Goal: Task Accomplishment & Management: Use online tool/utility

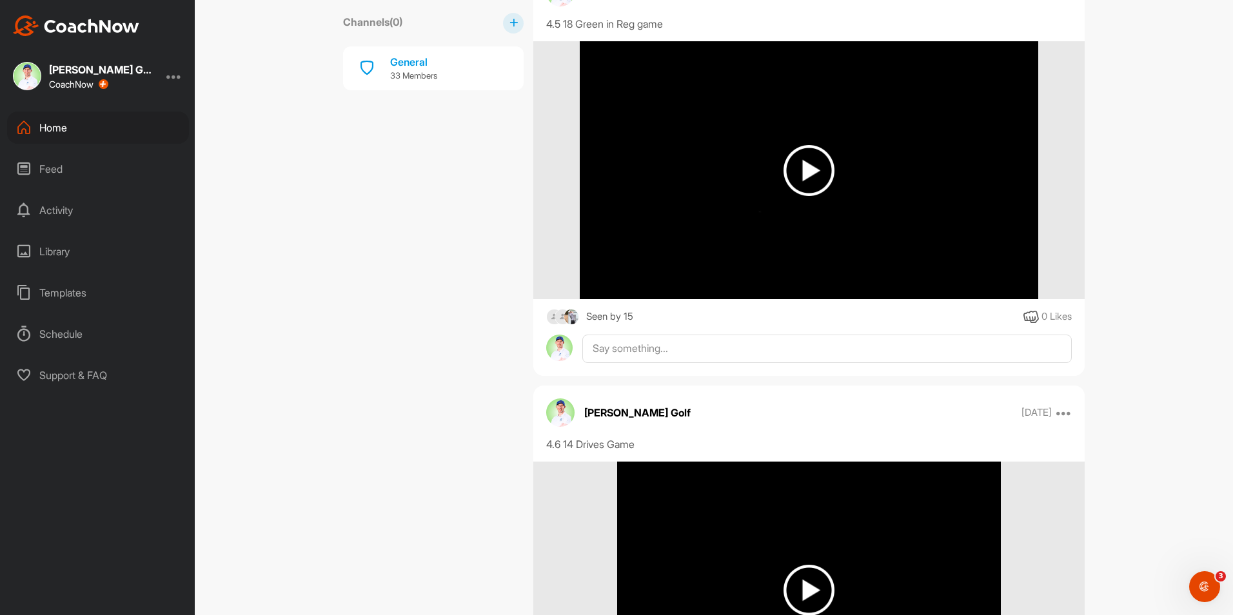
scroll to position [4738, 0]
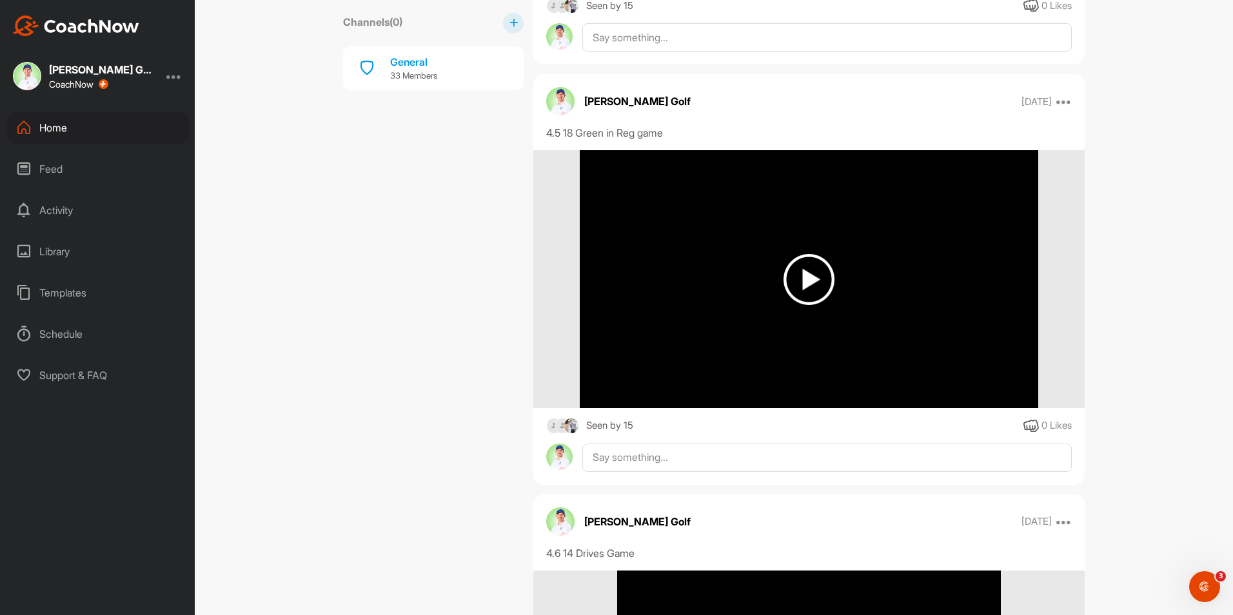
click at [70, 128] on div "Home" at bounding box center [98, 128] width 182 height 32
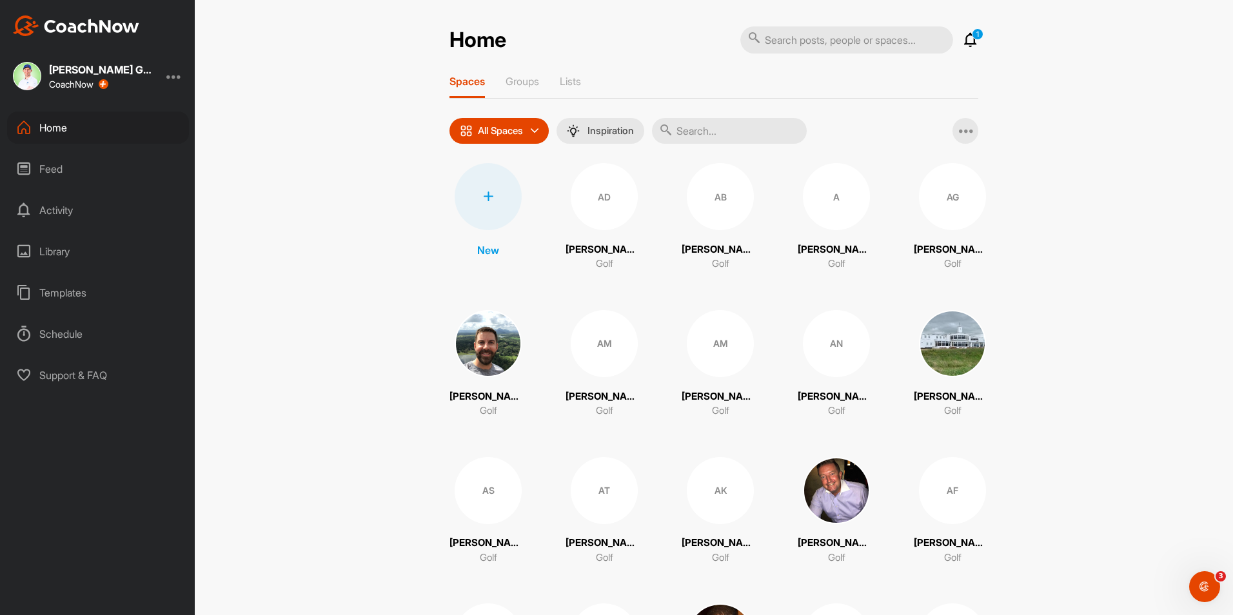
click at [691, 128] on input "text" at bounding box center [729, 131] width 155 height 26
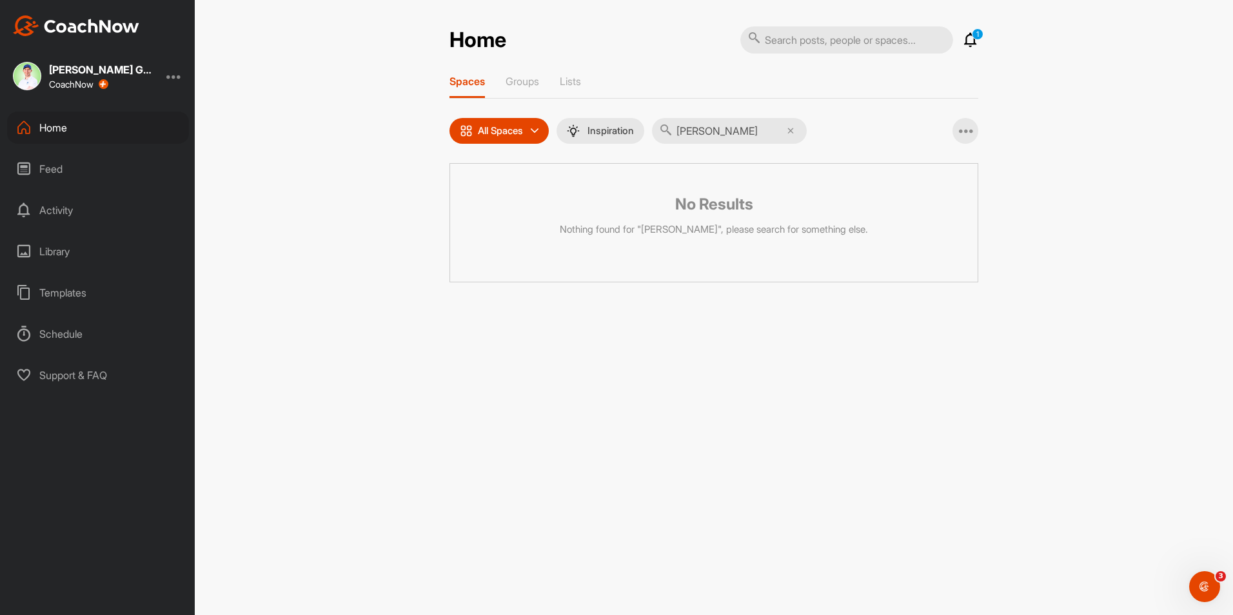
type input "[PERSON_NAME]"
click at [61, 133] on div "Home" at bounding box center [98, 128] width 182 height 32
click at [88, 166] on div "Feed" at bounding box center [98, 169] width 182 height 32
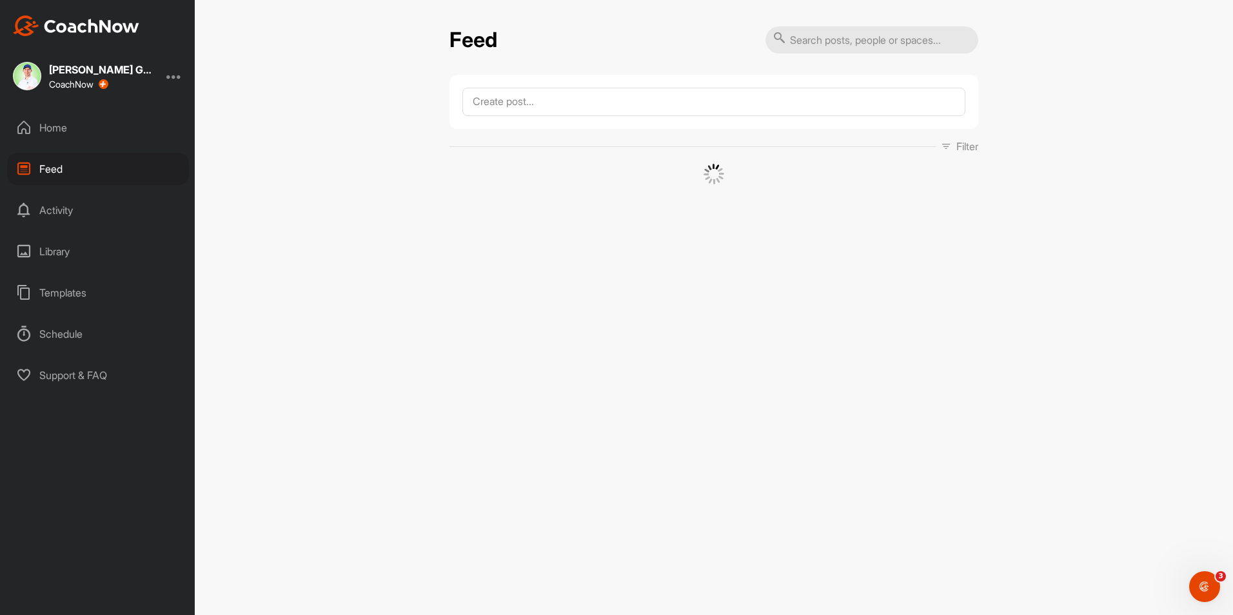
click at [81, 134] on div "Home" at bounding box center [98, 128] width 182 height 32
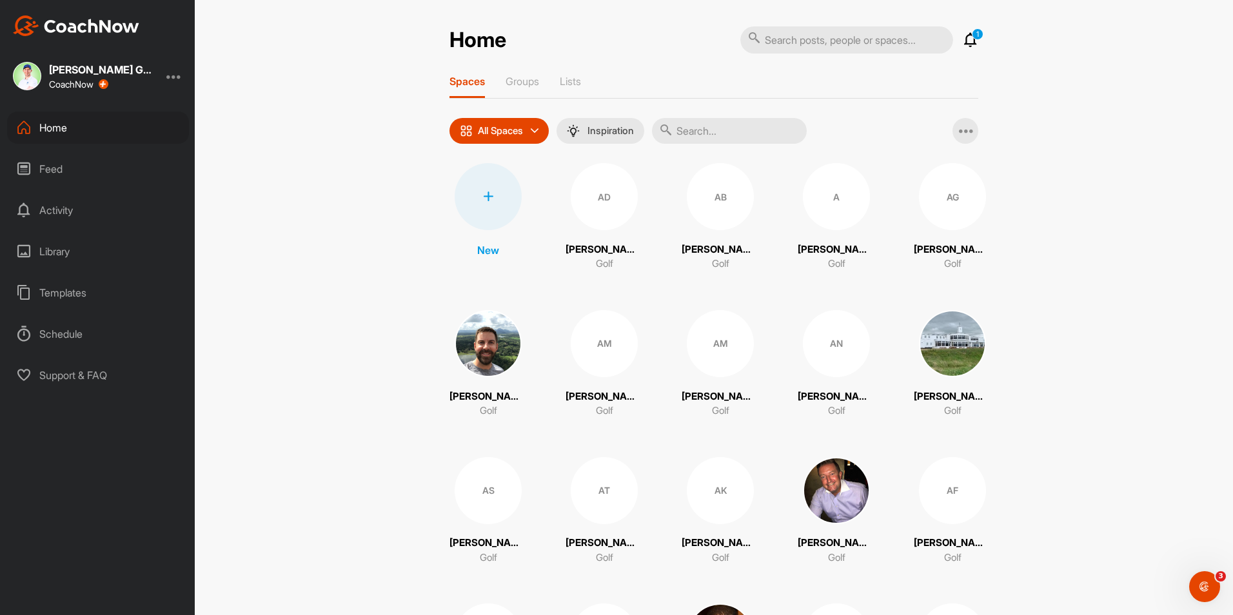
click at [490, 202] on div at bounding box center [488, 196] width 67 height 67
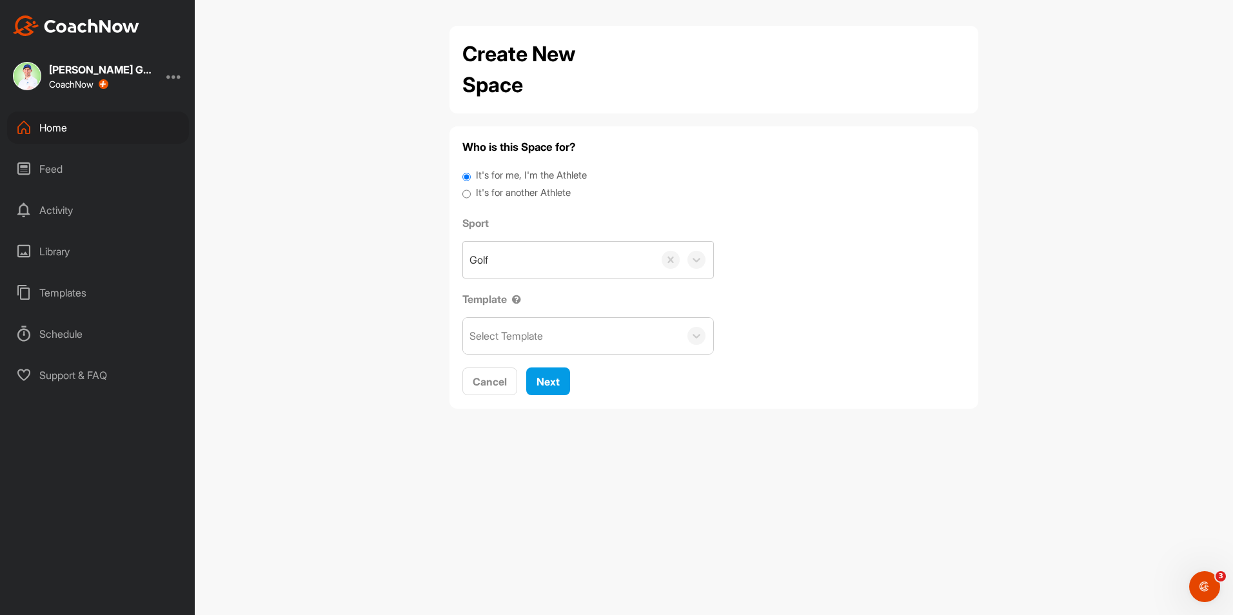
click at [504, 194] on label "It's for another Athlete" at bounding box center [523, 193] width 95 height 15
click at [471, 194] on input "It's for another Athlete" at bounding box center [466, 194] width 8 height 17
radio input "true"
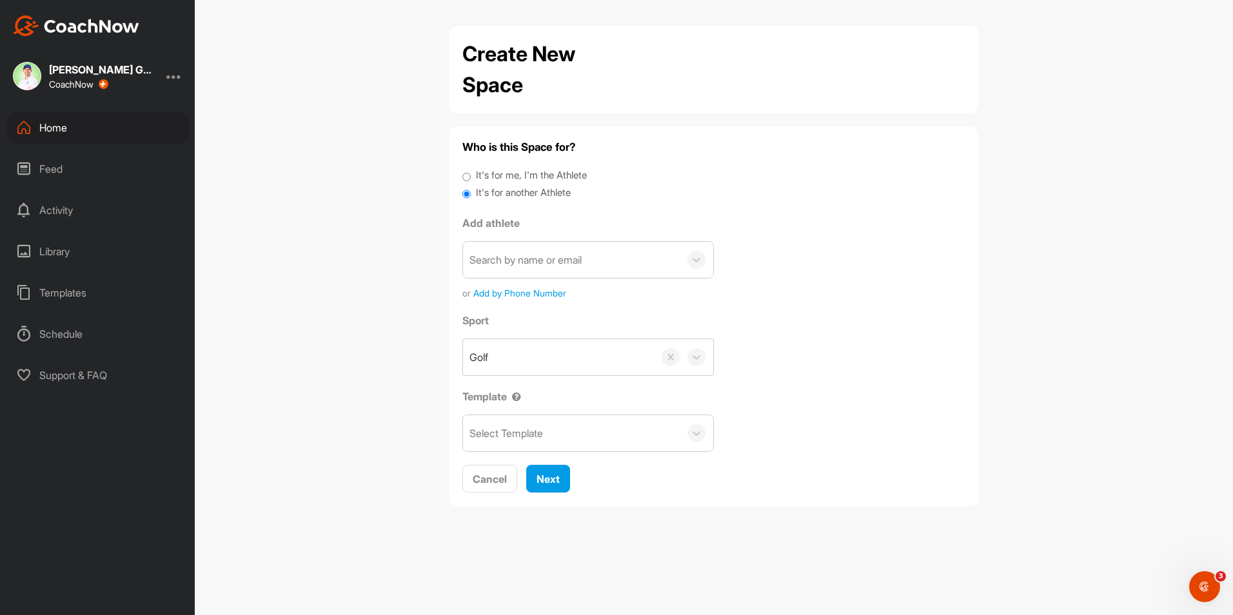
click at [516, 248] on div "Search by name or email" at bounding box center [571, 260] width 217 height 36
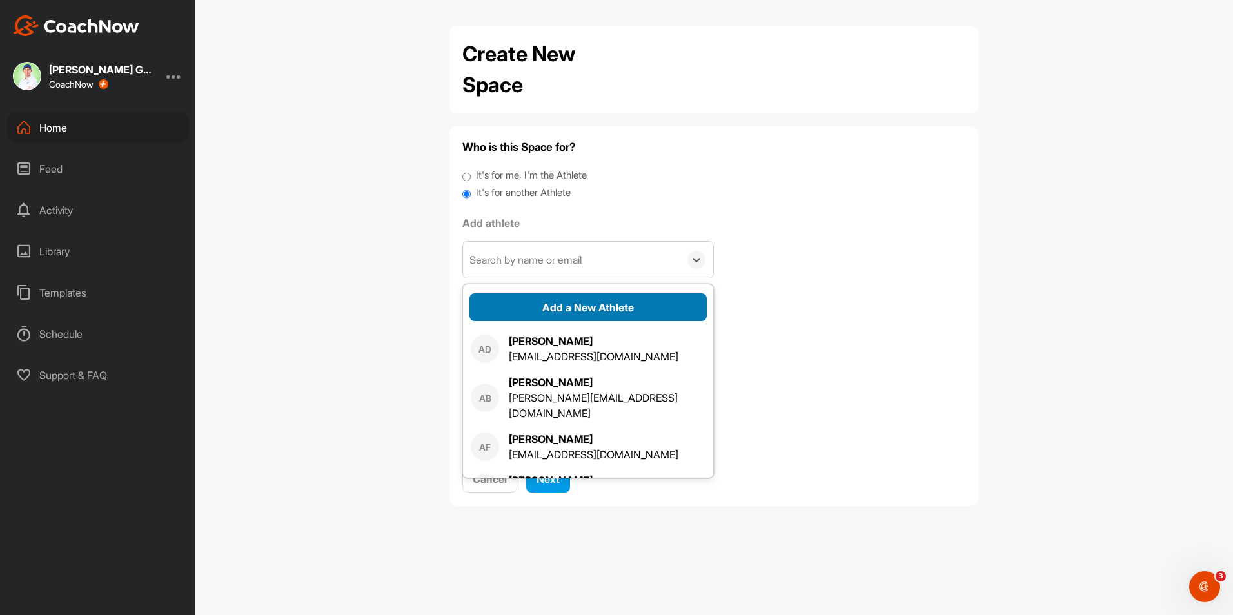
click at [569, 302] on button "Add a New Athlete" at bounding box center [587, 307] width 237 height 28
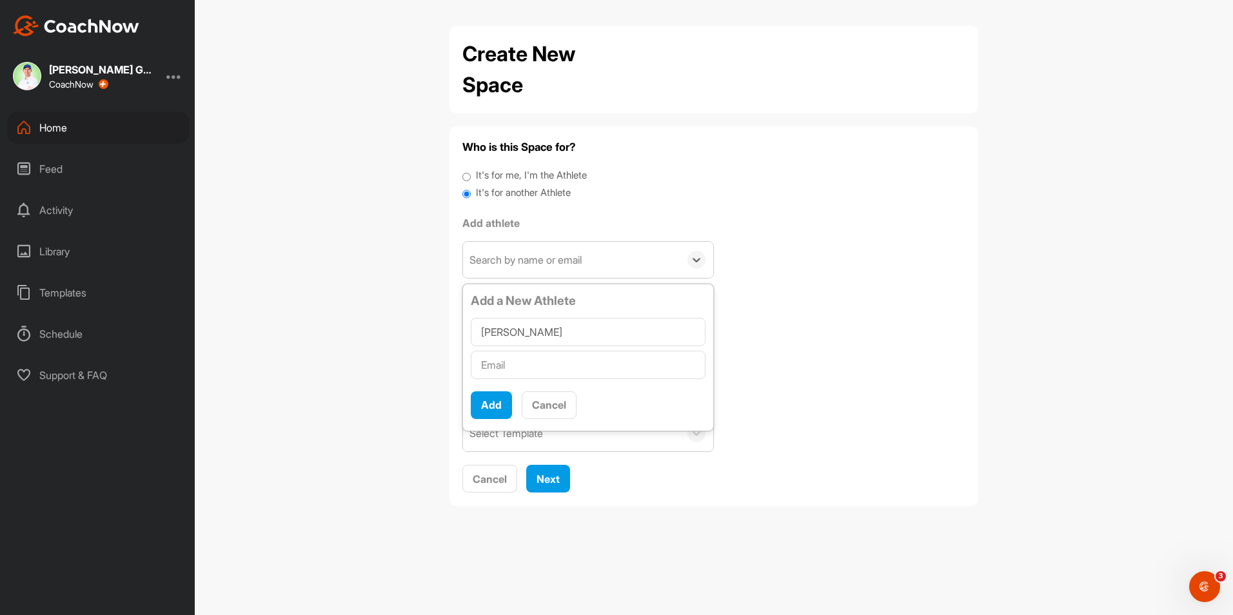
type input "[PERSON_NAME]"
click at [538, 361] on input "text" at bounding box center [588, 365] width 235 height 28
type input "[EMAIL_ADDRESS][DOMAIN_NAME]"
click at [484, 409] on button "Add" at bounding box center [491, 405] width 41 height 28
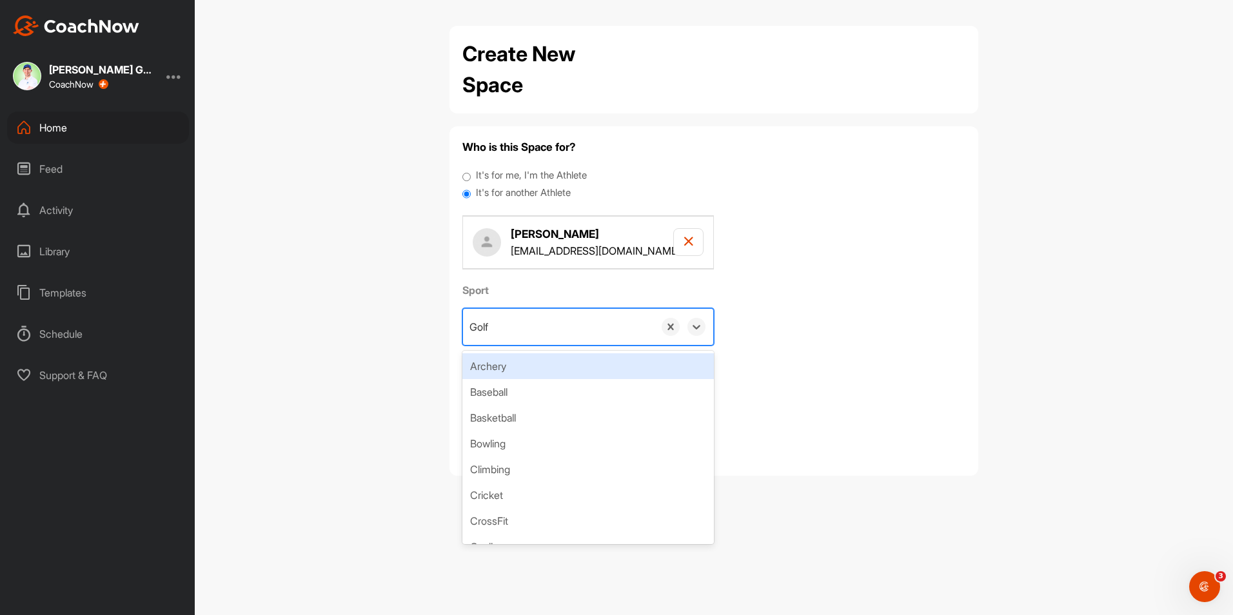
click at [599, 330] on div "Golf" at bounding box center [558, 327] width 191 height 36
type input "[PERSON_NAME]"
click at [565, 359] on div "Create "[PERSON_NAME]"" at bounding box center [587, 366] width 251 height 26
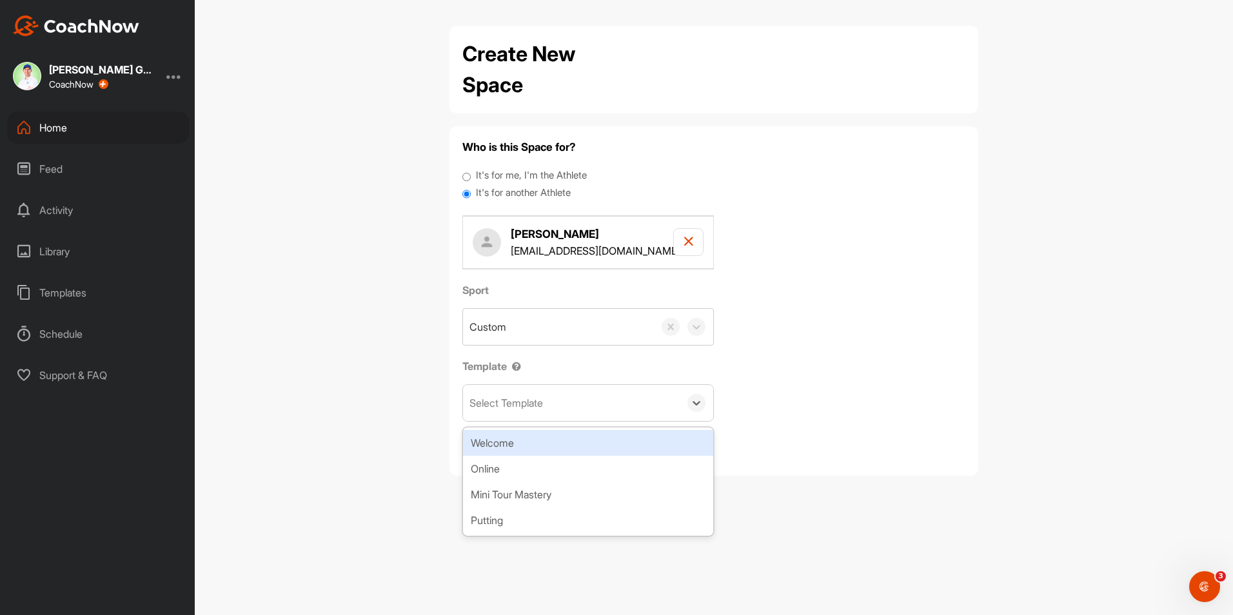
click at [560, 389] on div "Select Template" at bounding box center [571, 403] width 217 height 36
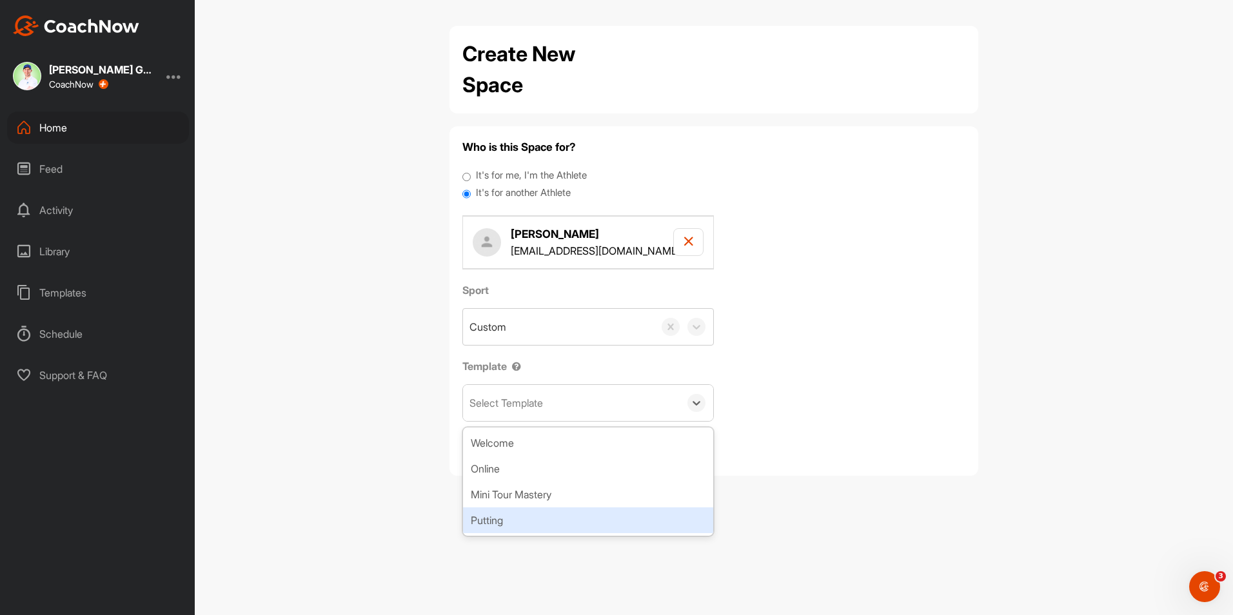
click at [558, 518] on div "Putting" at bounding box center [588, 520] width 250 height 26
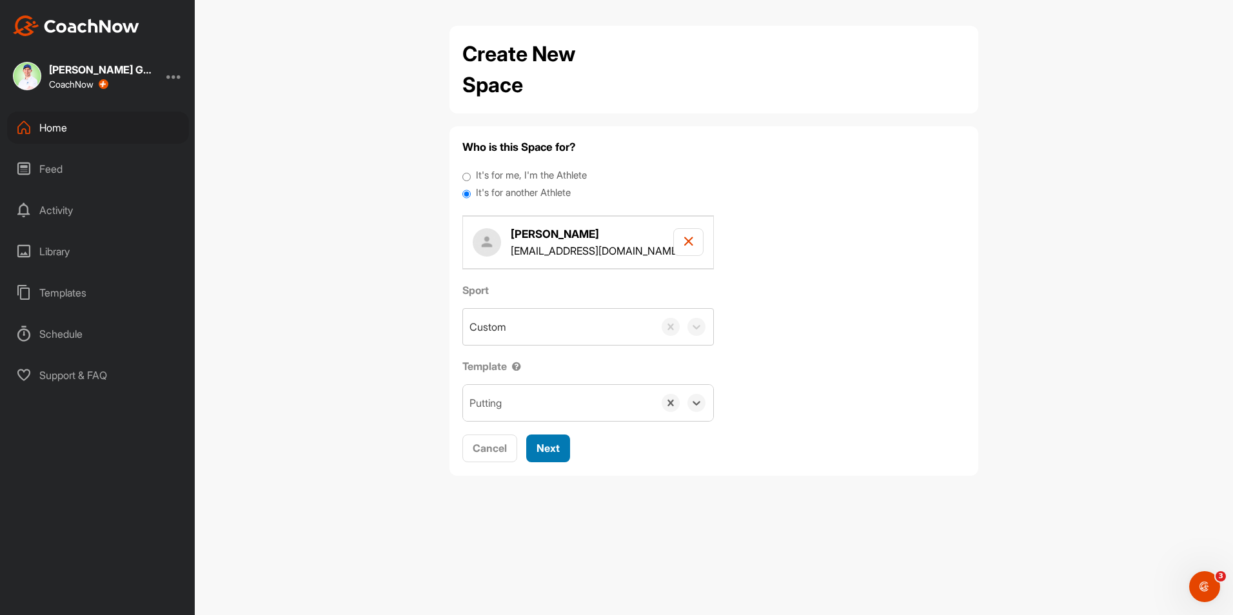
click at [553, 443] on span "Next" at bounding box center [547, 448] width 23 height 13
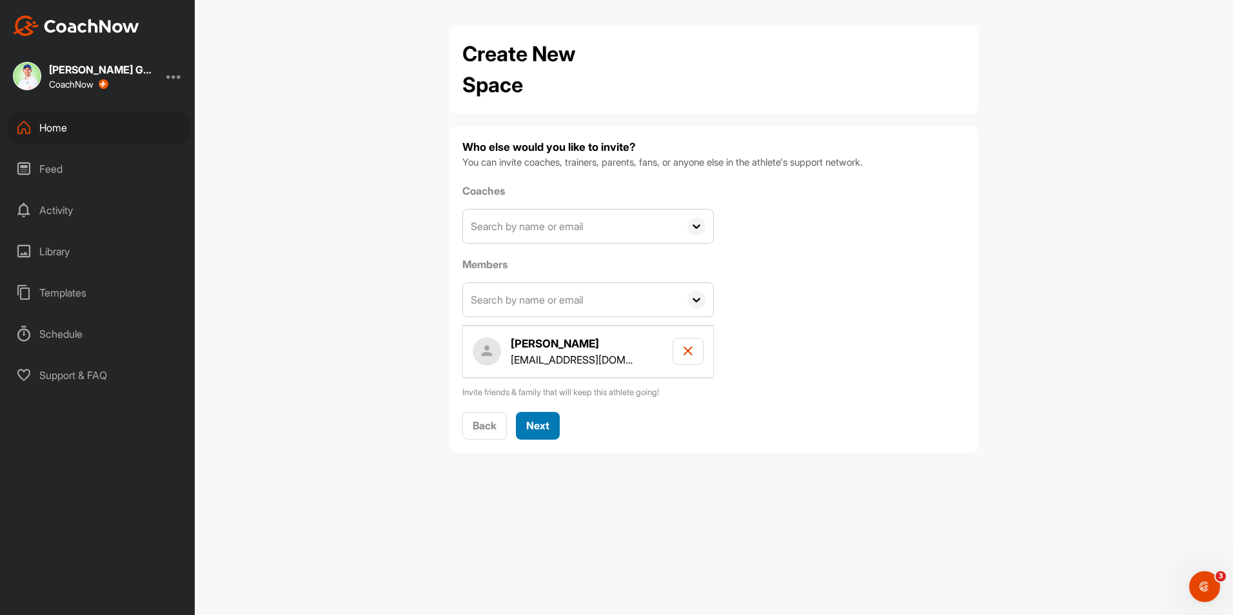
click at [542, 417] on button "Next" at bounding box center [538, 426] width 44 height 28
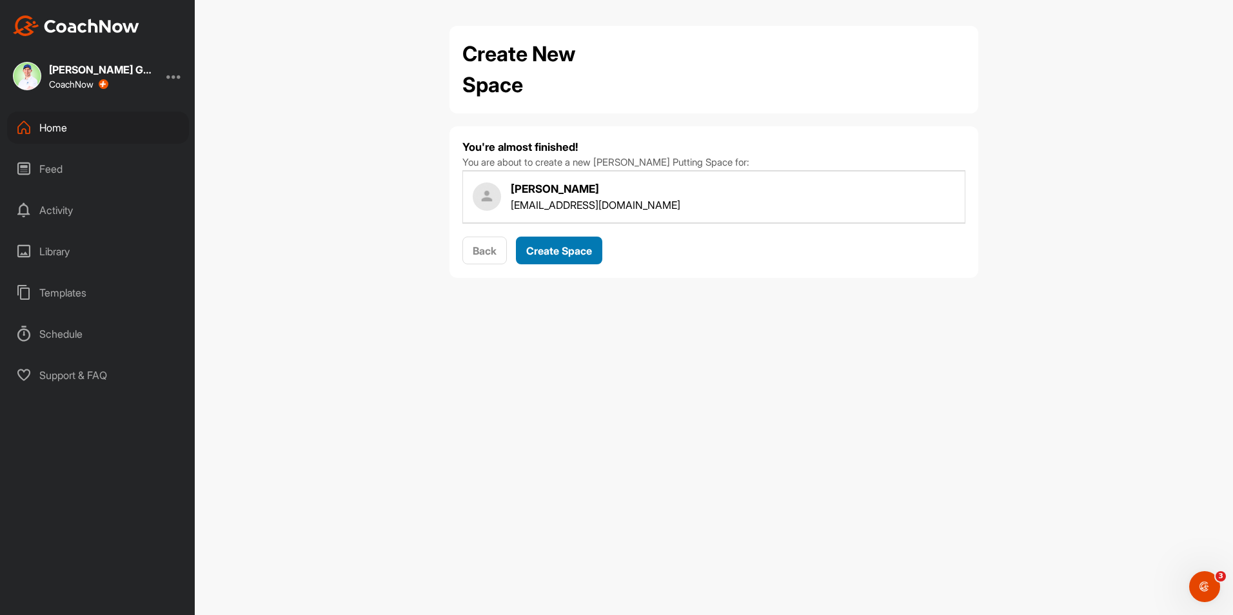
click at [553, 251] on span "Create Space" at bounding box center [559, 250] width 66 height 13
